Goal: Information Seeking & Learning: Learn about a topic

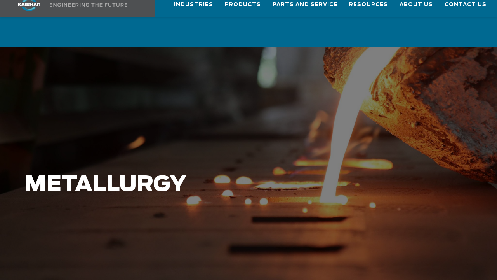
scroll to position [39, 0]
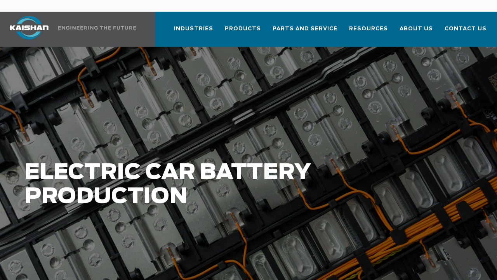
scroll to position [39, 0]
